Goal: Task Accomplishment & Management: Complete application form

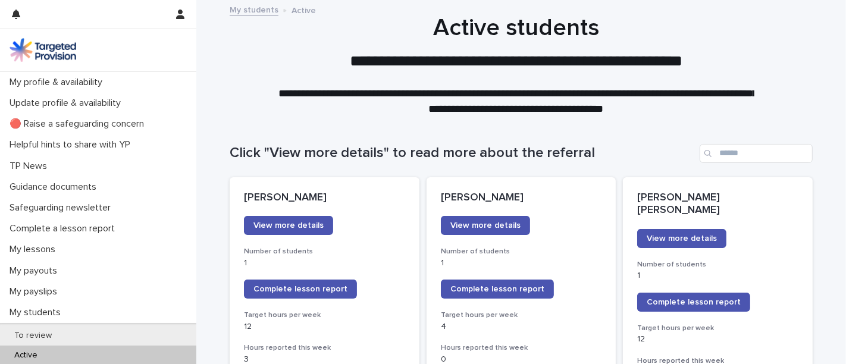
scroll to position [100, 0]
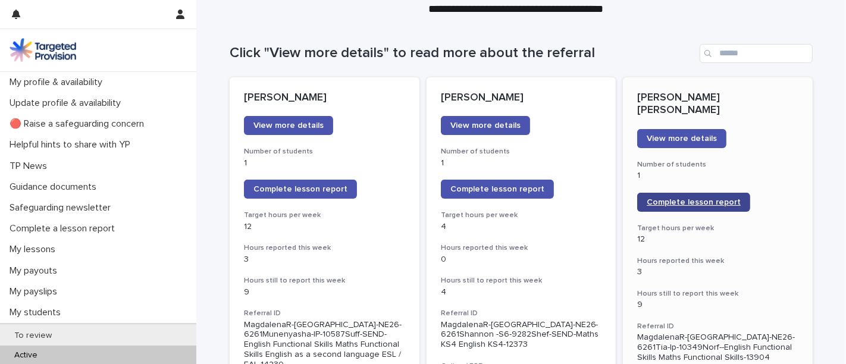
click at [700, 193] on link "Complete lesson report" at bounding box center [693, 202] width 113 height 19
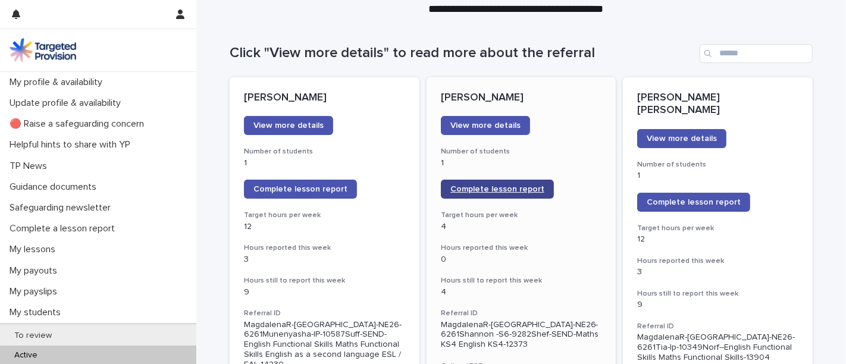
click at [512, 191] on span "Complete lesson report" at bounding box center [497, 189] width 94 height 8
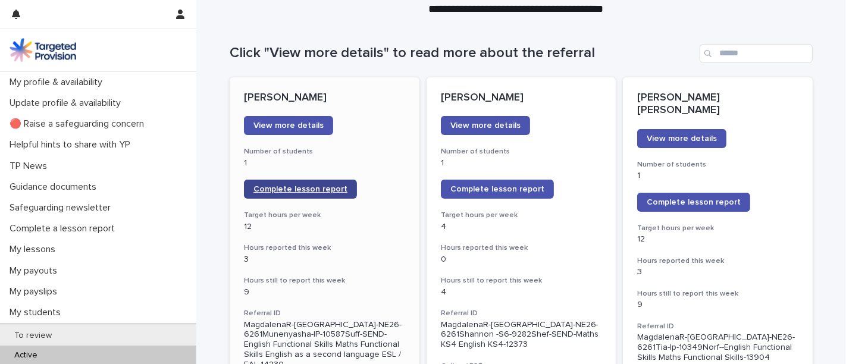
click at [311, 189] on span "Complete lesson report" at bounding box center [300, 189] width 94 height 8
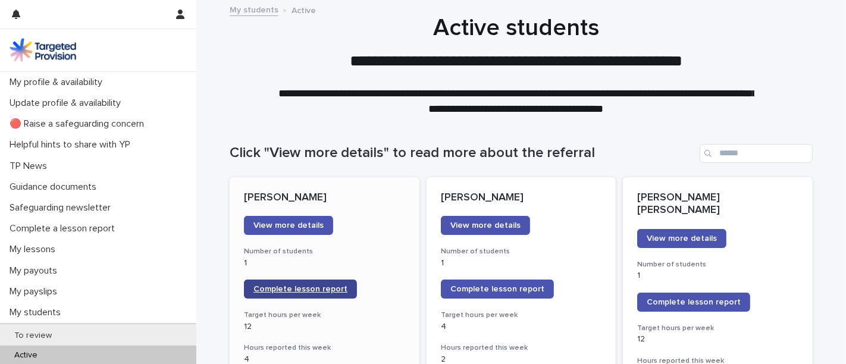
click at [287, 290] on span "Complete lesson report" at bounding box center [300, 289] width 94 height 8
